Goal: Task Accomplishment & Management: Manage account settings

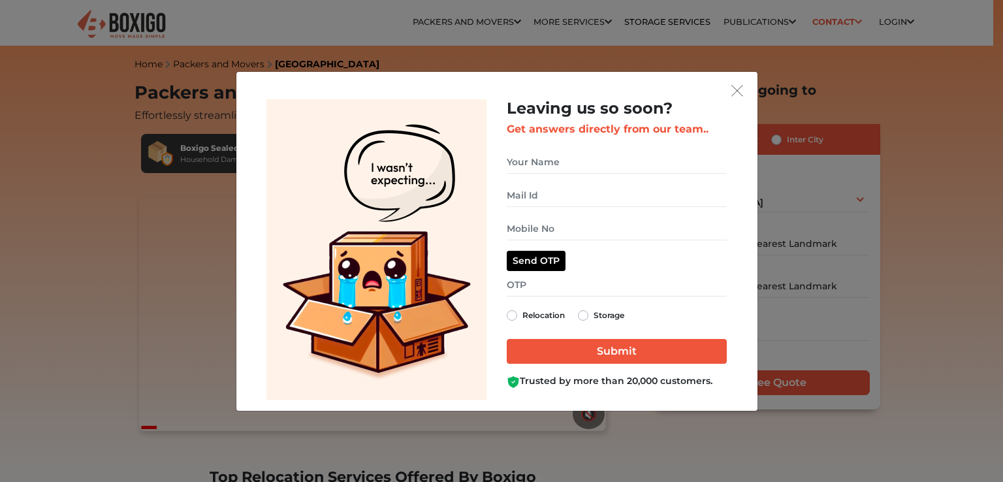
click at [900, 20] on div "Leaving us so soon? Get answers directly from our team.. Relocation Storage" at bounding box center [501, 241] width 1003 height 482
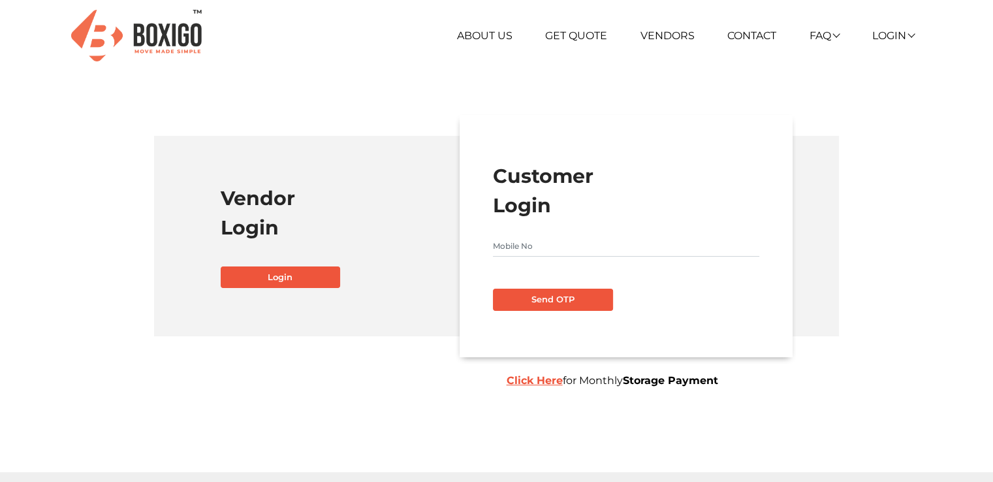
click at [584, 230] on form "Customer Login Send OTP Click Here for Monthly Storage Payment" at bounding box center [626, 235] width 266 height 149
click at [573, 247] on input "text" at bounding box center [626, 246] width 266 height 21
type input "8951417887"
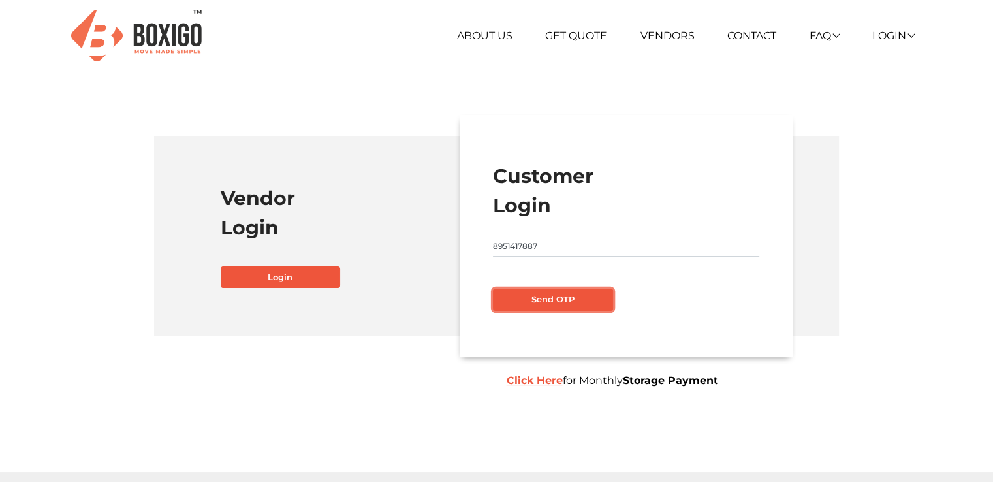
click at [569, 300] on button "Send OTP" at bounding box center [553, 300] width 120 height 22
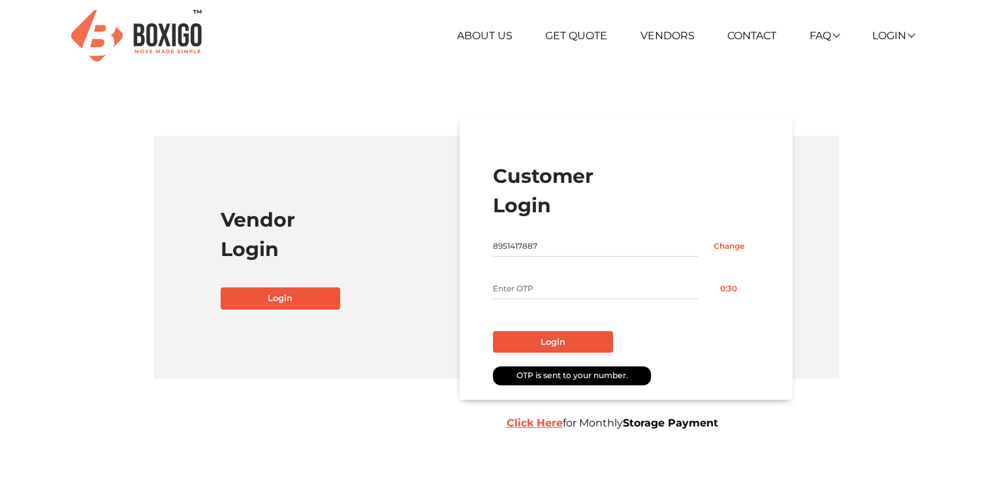
click at [594, 288] on input "text" at bounding box center [595, 288] width 205 height 21
click at [538, 288] on input "text" at bounding box center [595, 288] width 205 height 21
type input "2318"
click at [546, 338] on button "Login" at bounding box center [553, 342] width 120 height 22
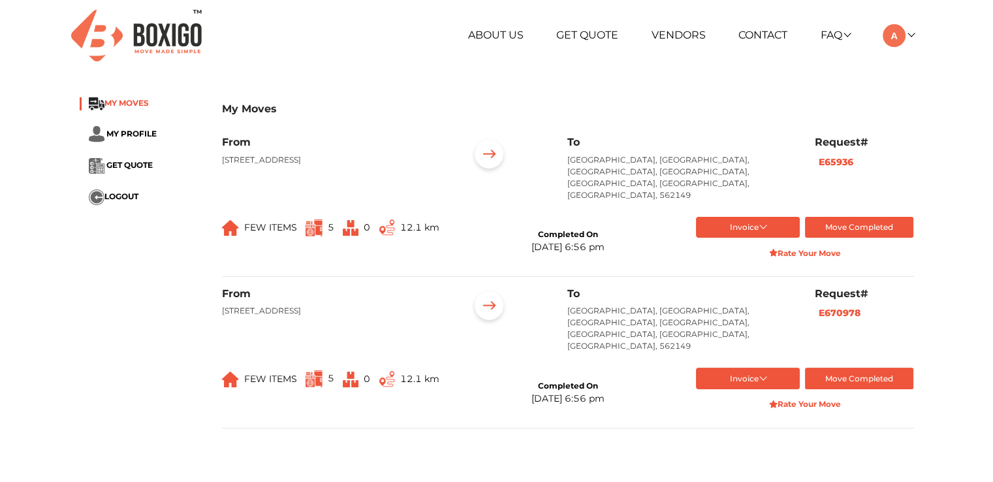
click at [124, 105] on span "MY MOVES" at bounding box center [126, 103] width 44 height 10
click at [124, 134] on span "MY PROFILE" at bounding box center [131, 134] width 50 height 10
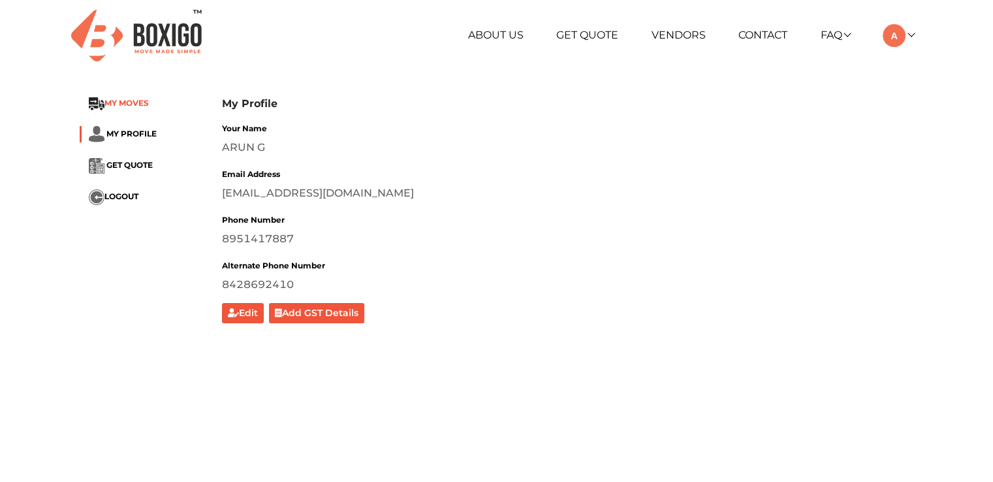
click at [131, 104] on span "MY MOVES" at bounding box center [126, 103] width 44 height 10
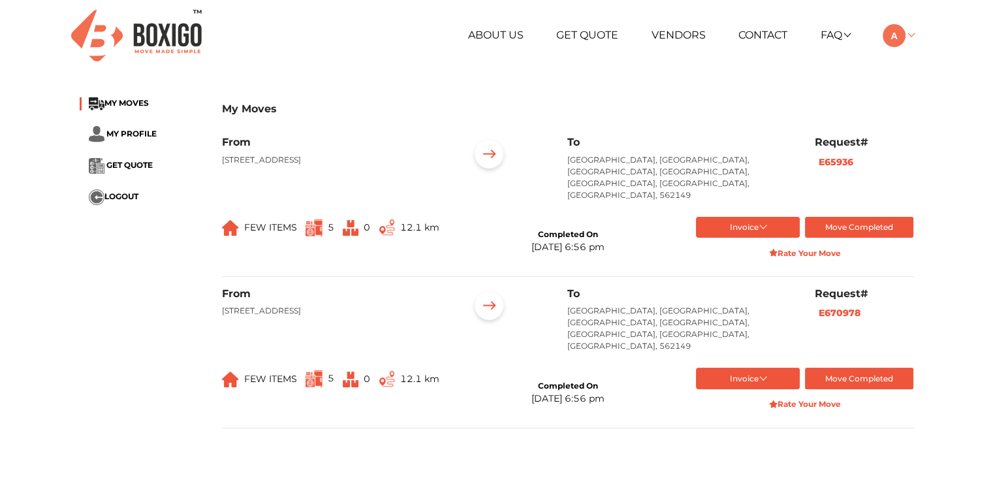
click at [908, 29] on link at bounding box center [898, 35] width 31 height 12
click at [924, 129] on button "LOGOUT" at bounding box center [935, 128] width 104 height 24
